Goal: Information Seeking & Learning: Learn about a topic

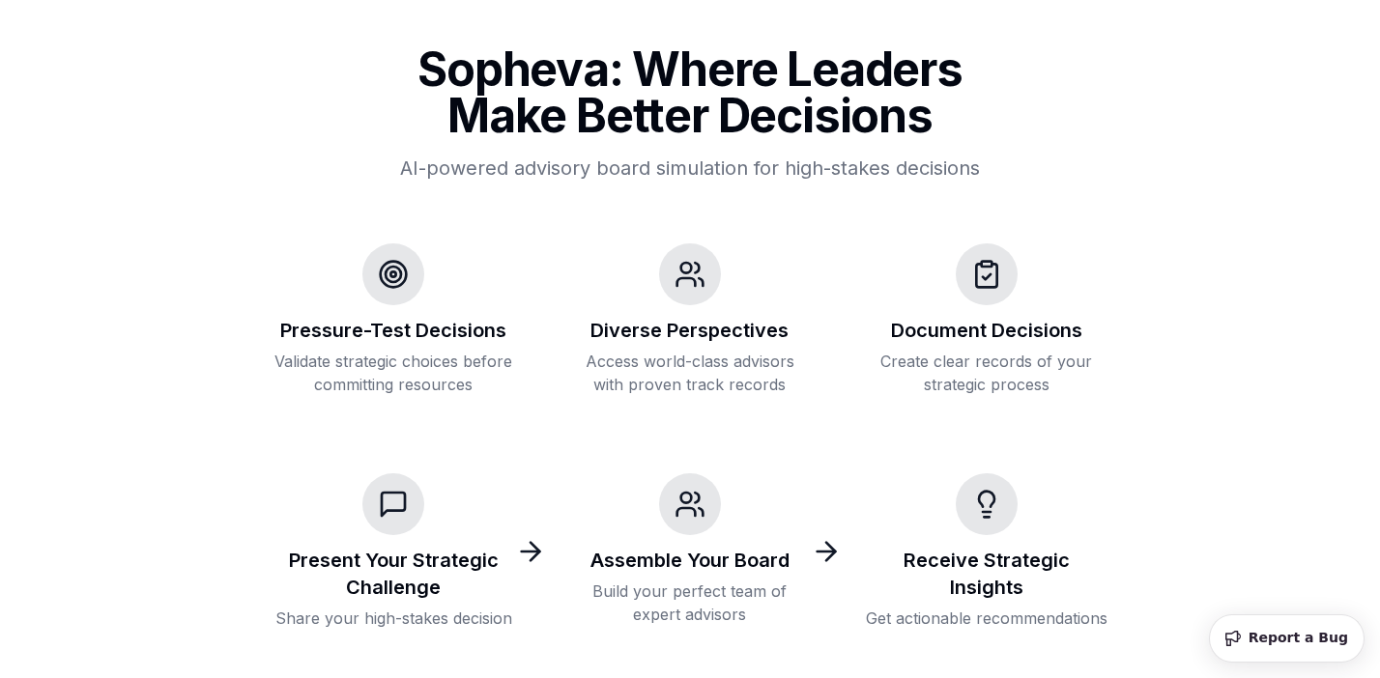
scroll to position [245, 0]
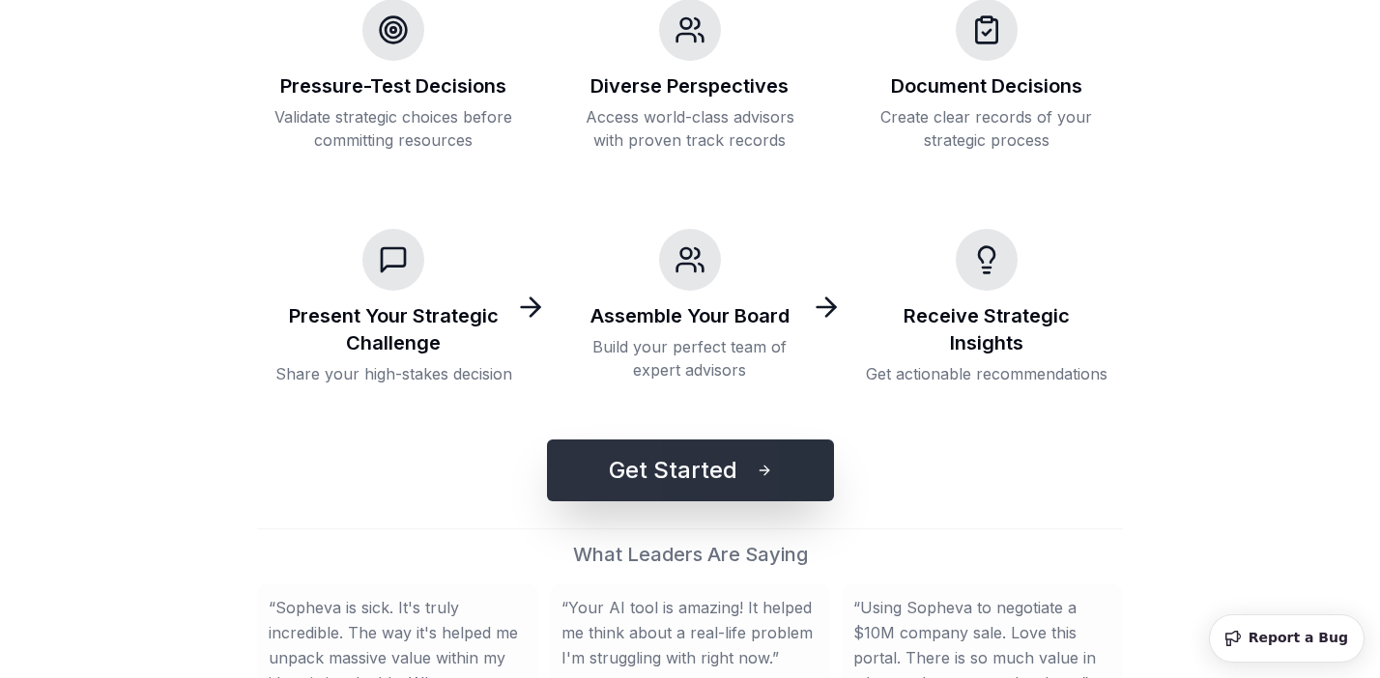
click at [677, 455] on button "Get Started" at bounding box center [690, 471] width 287 height 62
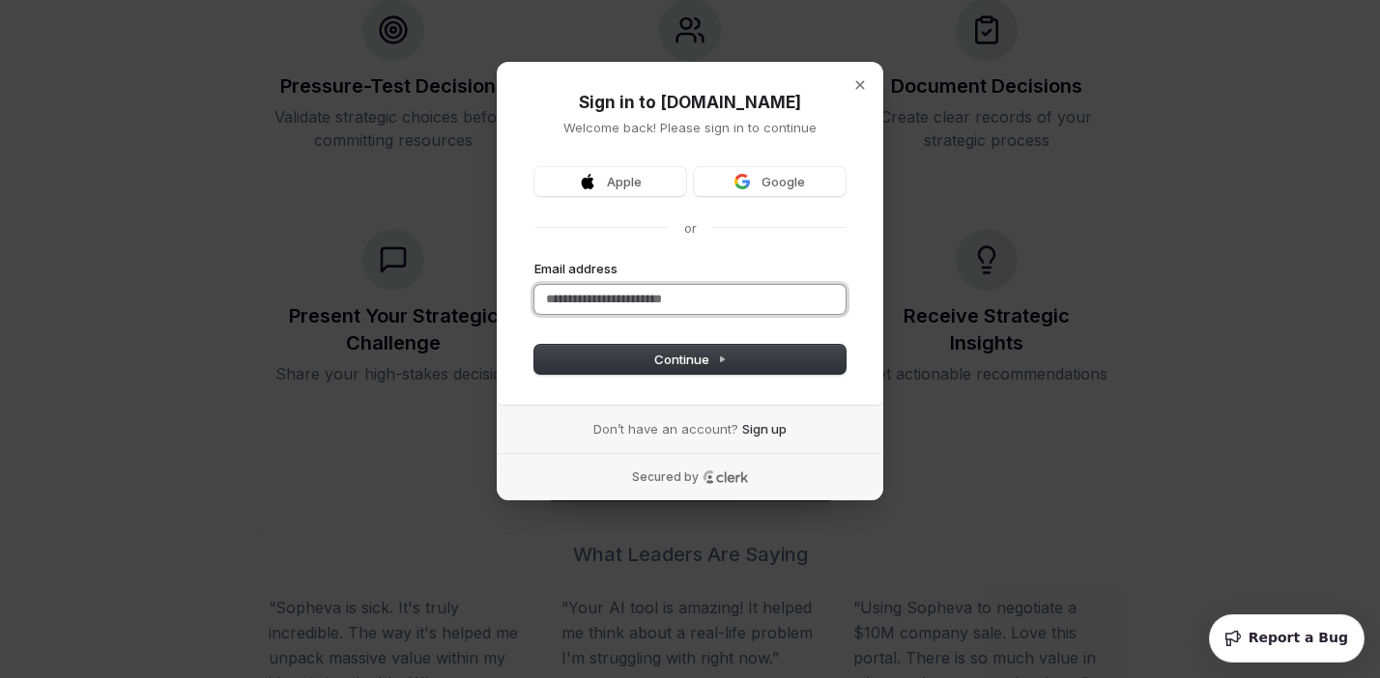
click at [614, 308] on input "Email address" at bounding box center [689, 299] width 311 height 29
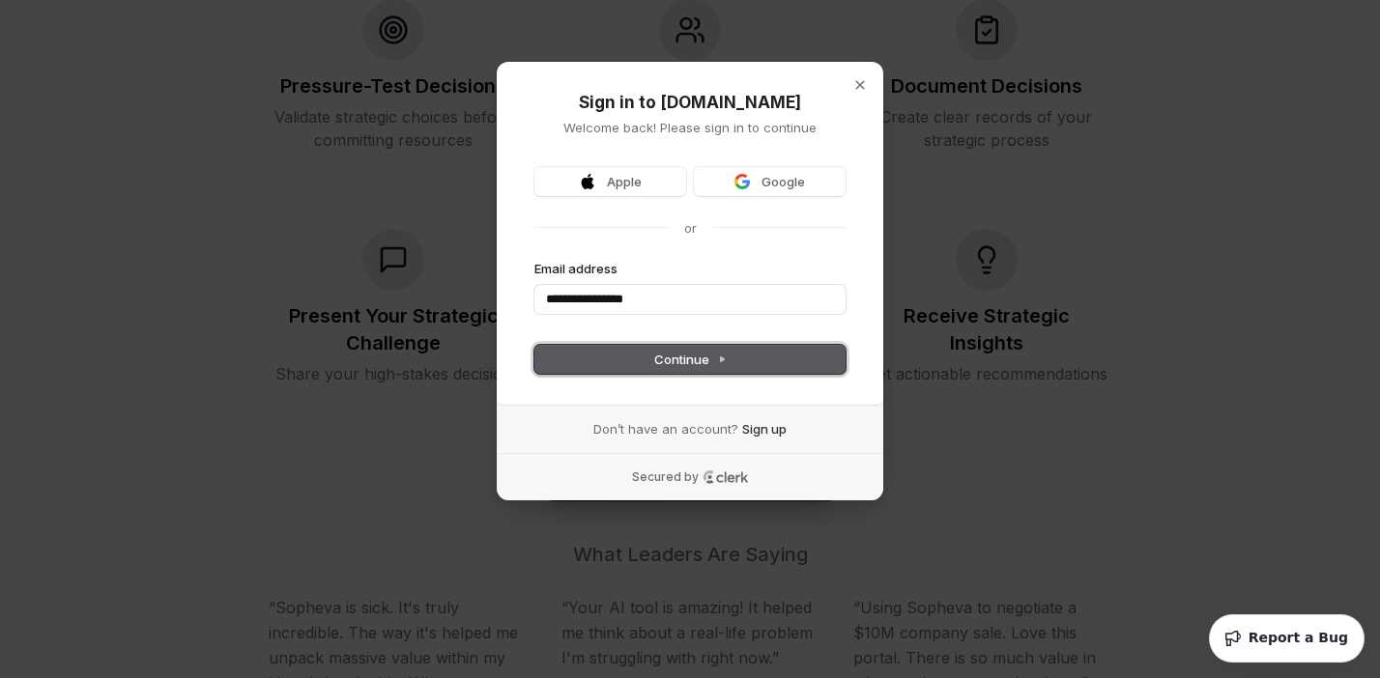
click at [641, 366] on button "Continue" at bounding box center [689, 359] width 311 height 29
type input "**********"
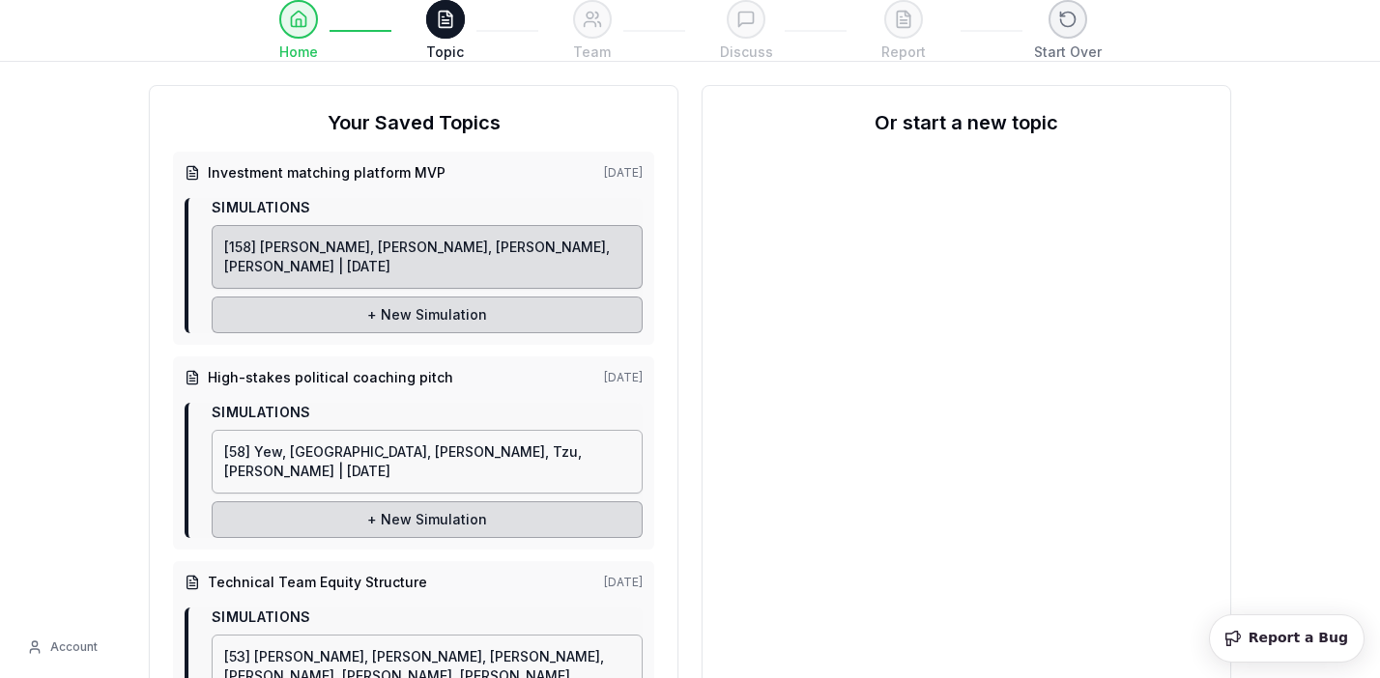
click at [536, 270] on link "[158] Andreessen, Meeker, Swensen, Ravikant, Kopelman | 9/16/2025" at bounding box center [427, 257] width 431 height 64
